Goal: Task Accomplishment & Management: Use online tool/utility

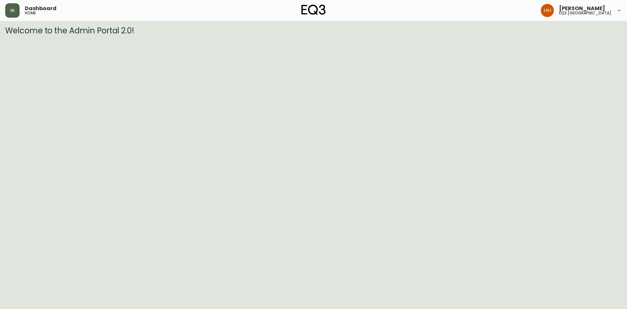
click at [9, 13] on button "button" at bounding box center [12, 10] width 14 height 14
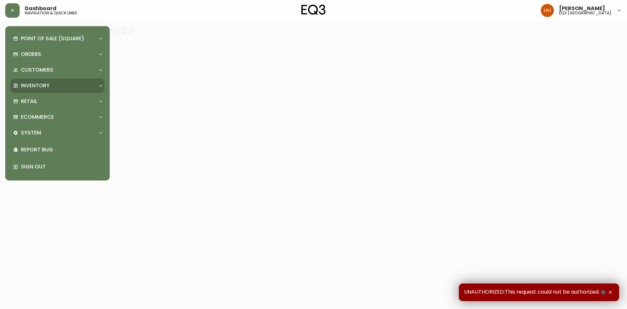
click at [51, 89] on div "Inventory" at bounding box center [54, 85] width 82 height 7
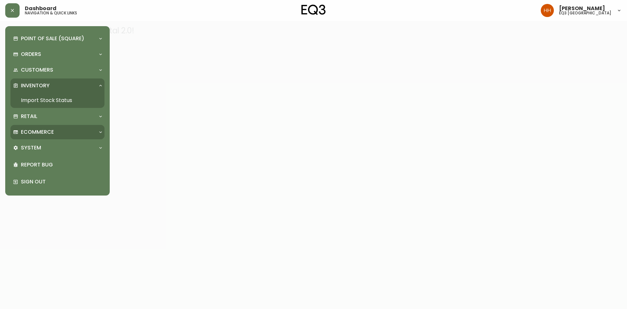
click at [48, 129] on p "Ecommerce" at bounding box center [37, 131] width 33 height 7
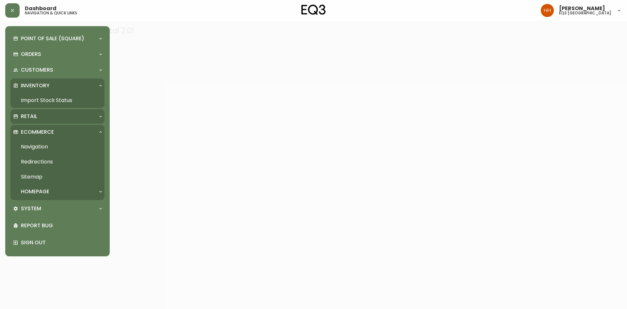
click at [45, 118] on div "Retail" at bounding box center [54, 116] width 82 height 7
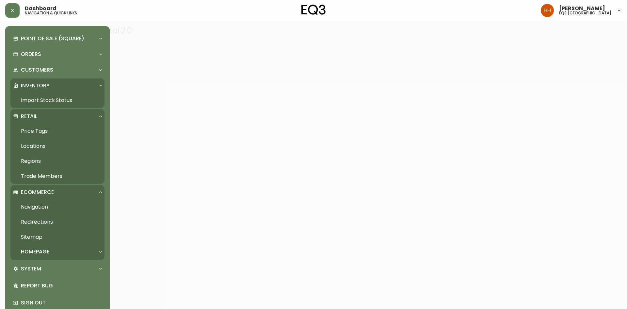
click at [55, 127] on link "Price Tags" at bounding box center [57, 130] width 94 height 15
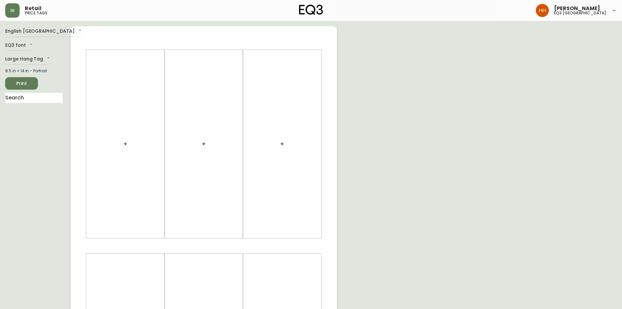
click at [31, 105] on div at bounding box center [34, 102] width 58 height 19
click at [30, 98] on input "text" at bounding box center [34, 98] width 58 height 10
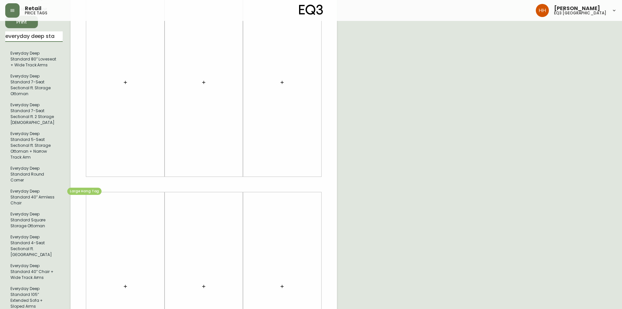
scroll to position [65, 0]
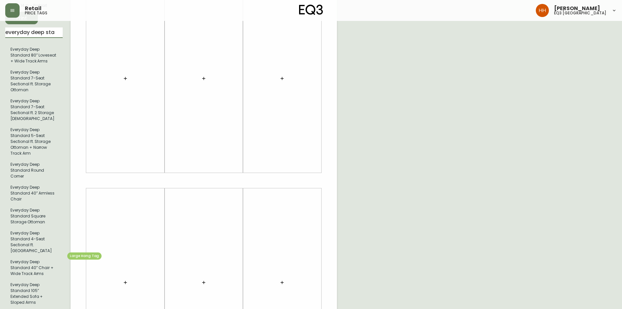
type input "everyday deep sta"
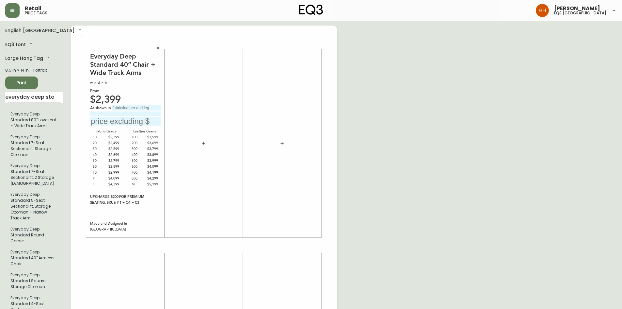
scroll to position [0, 0]
click at [129, 108] on input "text" at bounding box center [136, 108] width 49 height 5
type input "[PERSON_NAME] Dark [PERSON_NAME]"
click at [106, 116] on input "Grade 8-- Leather" at bounding box center [125, 114] width 71 height 4
type input "Grade 800 Leather"
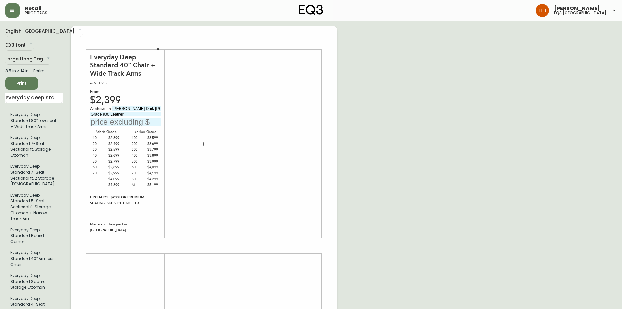
click at [104, 120] on input "text" at bounding box center [125, 122] width 71 height 9
type input "$4299"
click at [280, 211] on div at bounding box center [282, 144] width 71 height 182
click at [394, 194] on div "English Canada en_CA EQ3 font EQ3 Large Hang Tag large 8.5 in × 14 in – Portrai…" at bounding box center [311, 245] width 612 height 439
drag, startPoint x: 52, startPoint y: 97, endPoint x: 0, endPoint y: 94, distance: 52.0
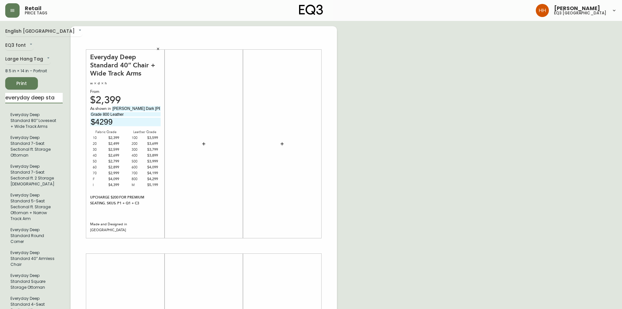
click at [0, 94] on main "English Canada en_CA EQ3 font EQ3 Large Hang Tag large 8.5 in × 14 in – Portrai…" at bounding box center [311, 243] width 622 height 444
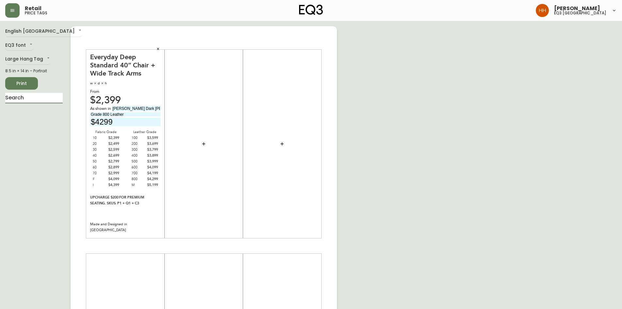
click at [28, 85] on span "Print" at bounding box center [21, 83] width 22 height 8
click at [25, 102] on input "text" at bounding box center [34, 98] width 58 height 10
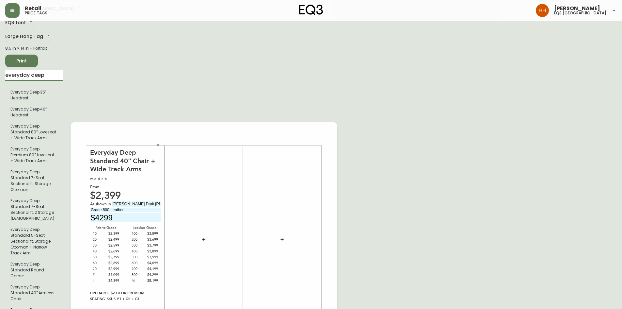
scroll to position [65, 0]
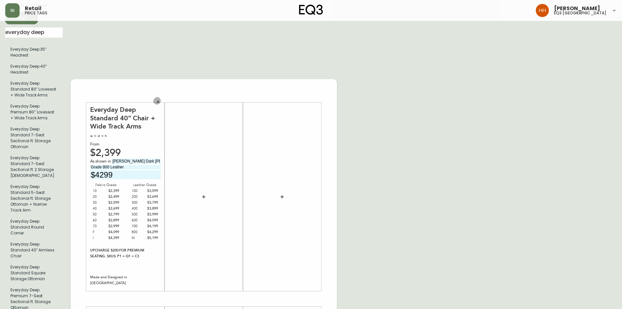
click at [155, 97] on button "button" at bounding box center [158, 102] width 10 height 10
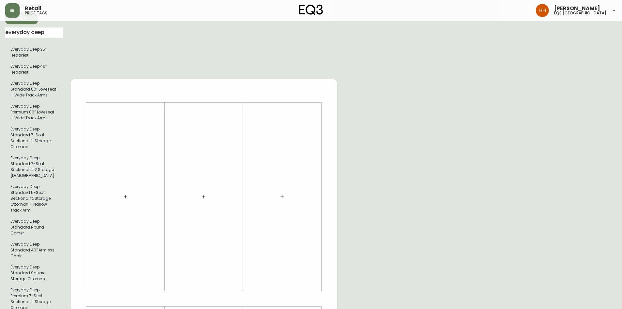
click at [312, 210] on div at bounding box center [282, 197] width 71 height 182
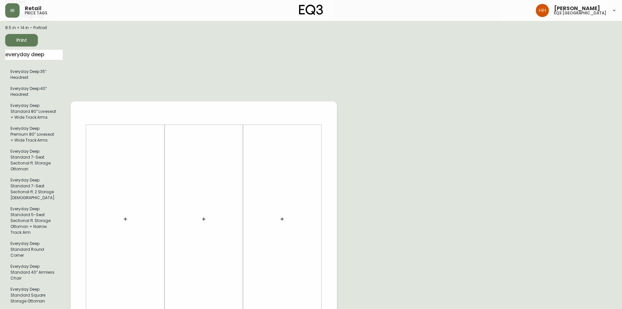
scroll to position [0, 0]
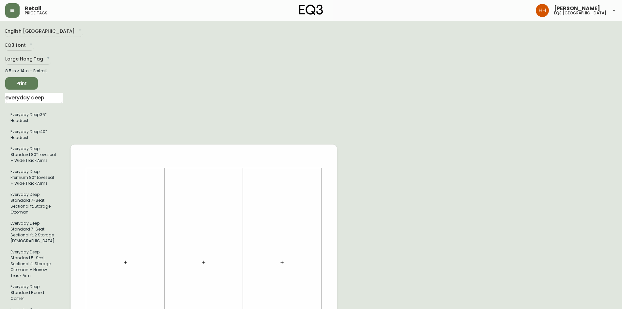
drag, startPoint x: 52, startPoint y: 99, endPoint x: 0, endPoint y: 104, distance: 52.5
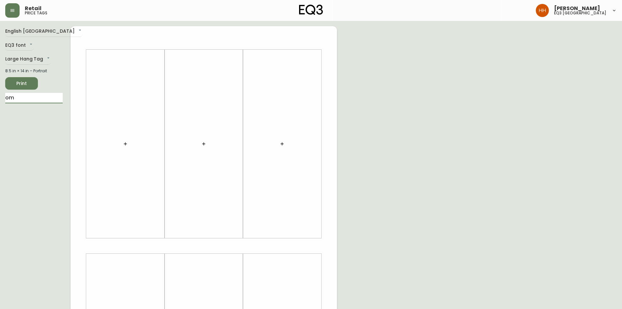
type input "o"
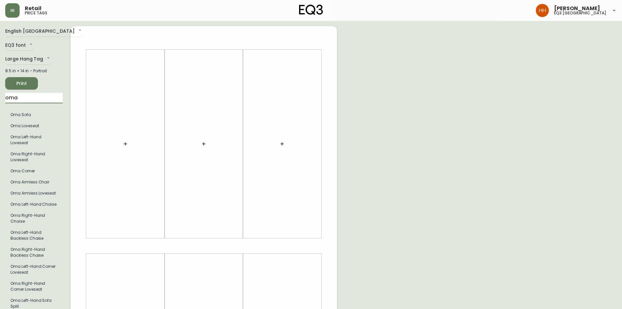
type input "oma"
click at [124, 141] on button "button" at bounding box center [125, 143] width 13 height 13
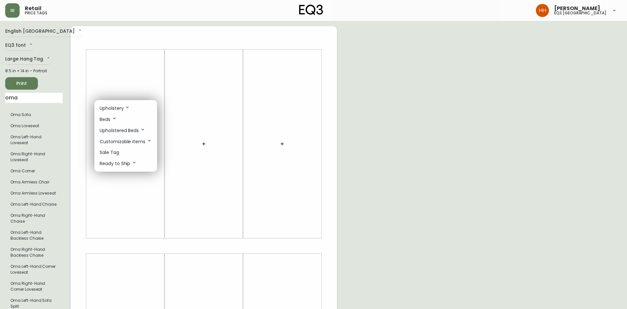
click at [120, 153] on li "Sale Tag" at bounding box center [125, 152] width 63 height 11
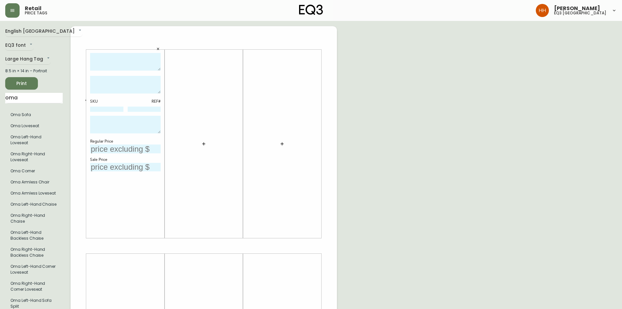
click at [129, 62] on textarea at bounding box center [125, 62] width 71 height 18
type textarea "o"
type textarea "OMA SOFA"
type textarea "V"
type textarea "AS SHOWN IN [GEOGRAPHIC_DATA]"
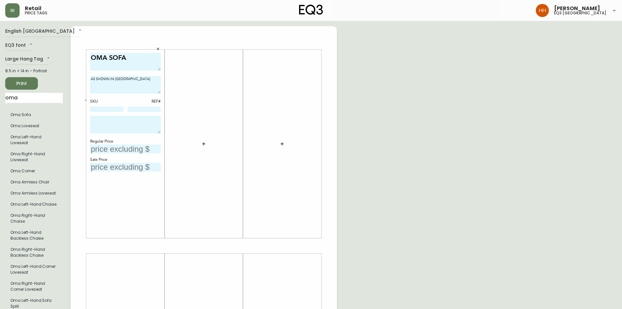
click at [208, 145] on button "button" at bounding box center [203, 143] width 13 height 13
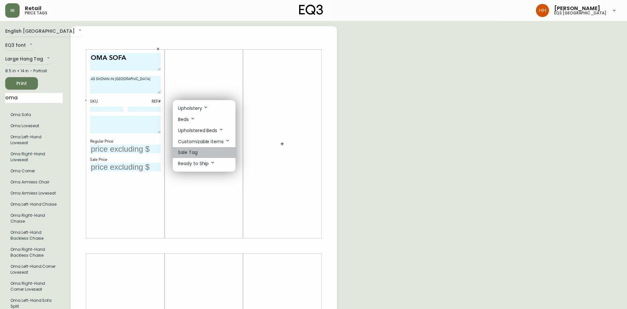
click at [205, 154] on li "Sale Tag" at bounding box center [204, 152] width 63 height 11
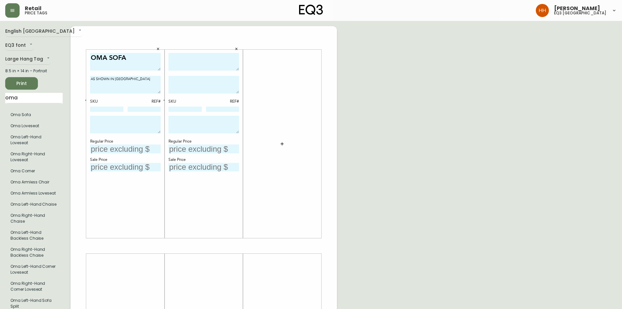
click at [207, 63] on textarea at bounding box center [204, 62] width 71 height 18
click at [100, 111] on input at bounding box center [106, 109] width 33 height 5
type input "30151-01"
click at [171, 107] on input at bounding box center [185, 109] width 33 height 5
click at [209, 63] on textarea at bounding box center [204, 62] width 71 height 18
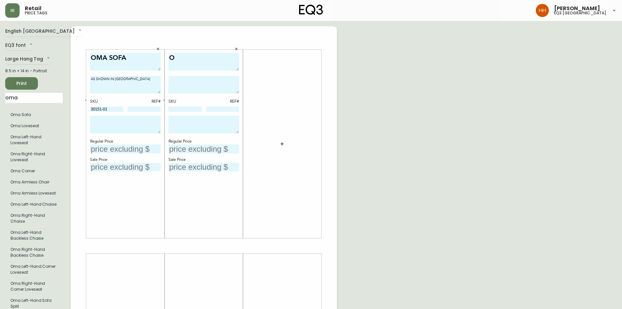
type textarea "O"
click at [180, 112] on div "O SKU REF# Regular Price Sale Price" at bounding box center [204, 144] width 71 height 182
click at [185, 109] on input at bounding box center [185, 109] width 33 height 5
type input "37232-01"
click at [195, 81] on textarea at bounding box center [204, 85] width 71 height 18
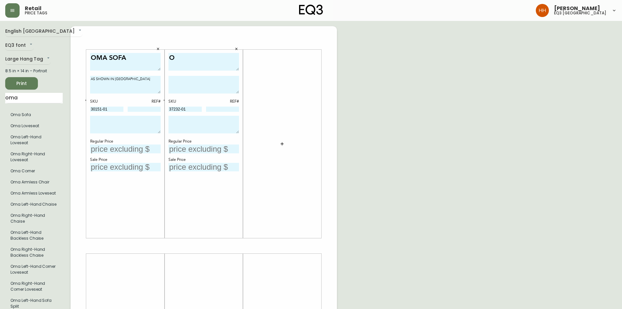
type textarea "A"
click at [198, 56] on textarea "O" at bounding box center [204, 62] width 71 height 18
click at [197, 56] on textarea "[PERSON_NAME]" at bounding box center [204, 62] width 71 height 18
click at [195, 60] on textarea "[PERSON_NAME]" at bounding box center [204, 62] width 71 height 18
type textarea "[PERSON_NAME] SOFA"
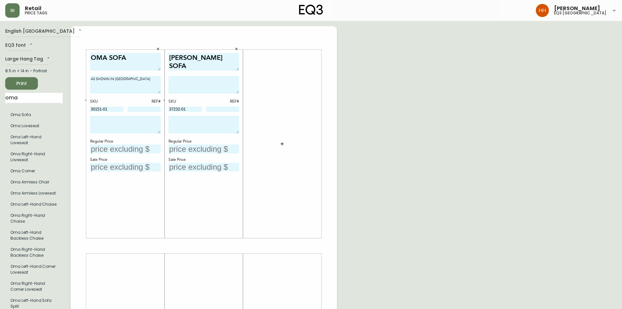
click at [207, 85] on textarea at bounding box center [204, 85] width 71 height 18
drag, startPoint x: 109, startPoint y: 107, endPoint x: 29, endPoint y: 115, distance: 80.5
click at [13, 109] on div "English Canada en_CA EQ3 font EQ3 Large Hang Tag large 8.5 in × 14 in – Portrai…" at bounding box center [311, 245] width 612 height 439
click at [136, 80] on textarea "AS SHOWN IN [GEOGRAPHIC_DATA]" at bounding box center [125, 85] width 71 height 18
type textarea "AS SHOWN IN VITORIA BASALT"
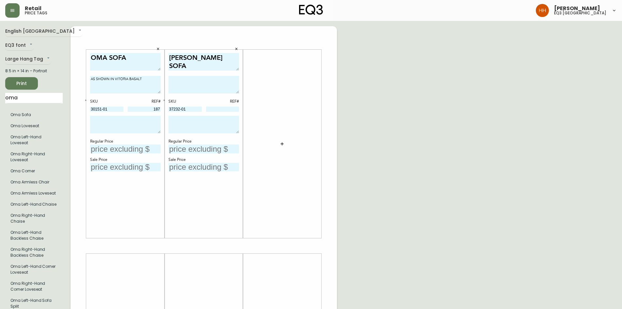
type input "187"
click at [120, 122] on textarea at bounding box center [125, 125] width 71 height 18
drag, startPoint x: 139, startPoint y: 126, endPoint x: 59, endPoint y: 112, distance: 80.7
click at [59, 112] on div "English Canada en_CA EQ3 font EQ3 Large Hang Tag large 8.5 in × 14 in – Portrai…" at bounding box center [311, 245] width 612 height 439
type textarea "FINAL SALE PRICE AS IS RELEASE DATE [DATE]"
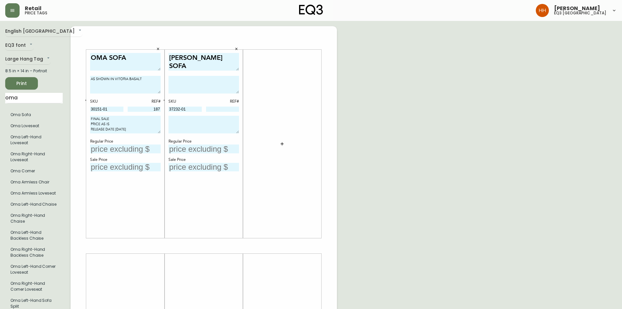
click at [191, 126] on textarea at bounding box center [204, 125] width 71 height 18
paste textarea "FINAL SALE PRICE AS IS RELEASE DATE [DATE]"
type textarea "FINAL SALE PRICE AS IS RELEASE DATE [DATE]"
click at [136, 150] on input "text" at bounding box center [125, 148] width 71 height 9
type input "$3299"
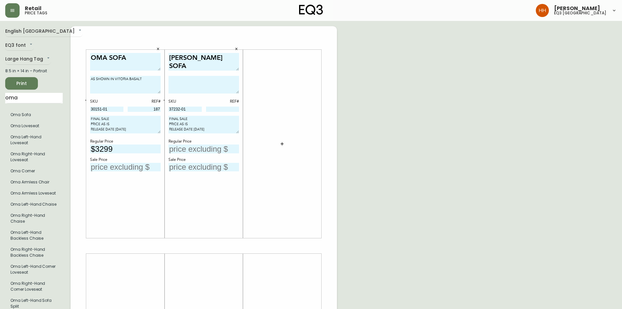
click at [125, 165] on input "text" at bounding box center [125, 167] width 71 height 9
type input "$1650"
drag, startPoint x: 199, startPoint y: 110, endPoint x: 88, endPoint y: 124, distance: 111.7
click at [88, 124] on div "OMA SOFA AS SHOWN IN VITORIA BASALT SKU REF# 30151-01 187 FINAL SALE PRICE AS I…" at bounding box center [204, 245] width 267 height 439
click at [197, 79] on textarea at bounding box center [204, 85] width 71 height 18
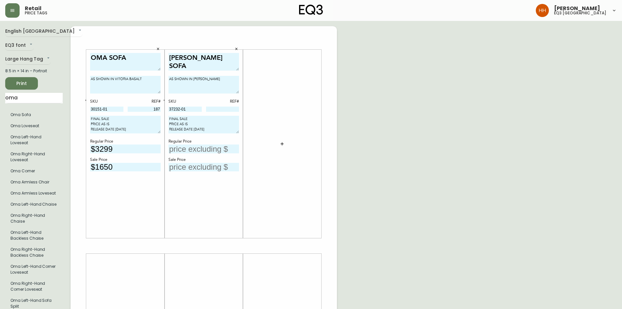
type textarea "AS SHOWN IN [PERSON_NAME]"
type input "192"
click at [183, 145] on input "text" at bounding box center [204, 148] width 71 height 9
type input "$4299"
click at [208, 174] on div "[PERSON_NAME] SOFA AS SHOWN IN PETRA TERRE SKU REF# 37232-01 192 FINAL SALE PRI…" at bounding box center [204, 144] width 71 height 182
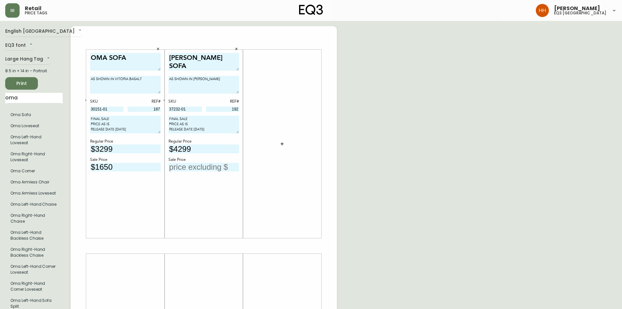
click at [200, 170] on input "text" at bounding box center [204, 167] width 71 height 9
type input "$2150"
drag, startPoint x: 480, startPoint y: 157, endPoint x: 504, endPoint y: 163, distance: 24.3
click at [480, 158] on div "English Canada en_CA EQ3 font EQ3 Large Hang Tag large 8.5 in × 14 in – Portrai…" at bounding box center [311, 245] width 612 height 439
click at [361, 232] on div "English Canada en_CA EQ3 font EQ3 Large Hang Tag large 8.5 in × 14 in – Portrai…" at bounding box center [311, 245] width 612 height 439
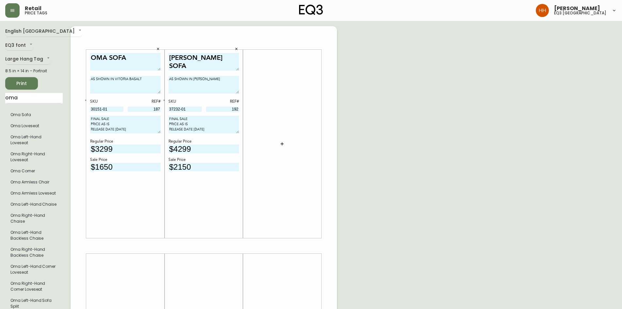
click at [18, 88] on button "Print" at bounding box center [21, 83] width 33 height 12
click at [426, 55] on div "English Canada en_CA EQ3 font EQ3 Large Hang Tag large 8.5 in × 14 in – Portrai…" at bounding box center [311, 245] width 612 height 439
